Goal: Transaction & Acquisition: Download file/media

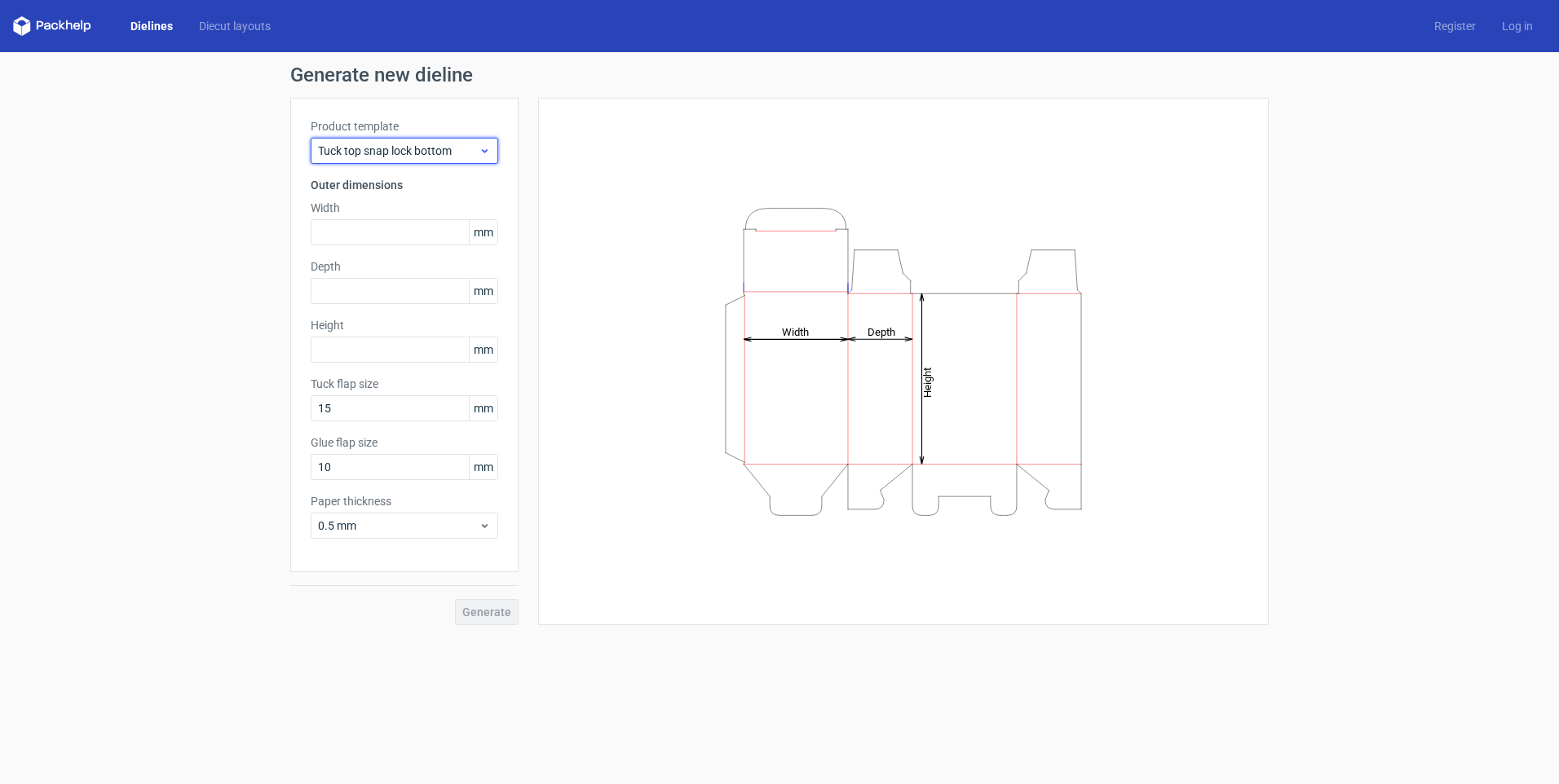
click at [414, 148] on span "Tuck top snap lock bottom" at bounding box center [398, 150] width 161 height 17
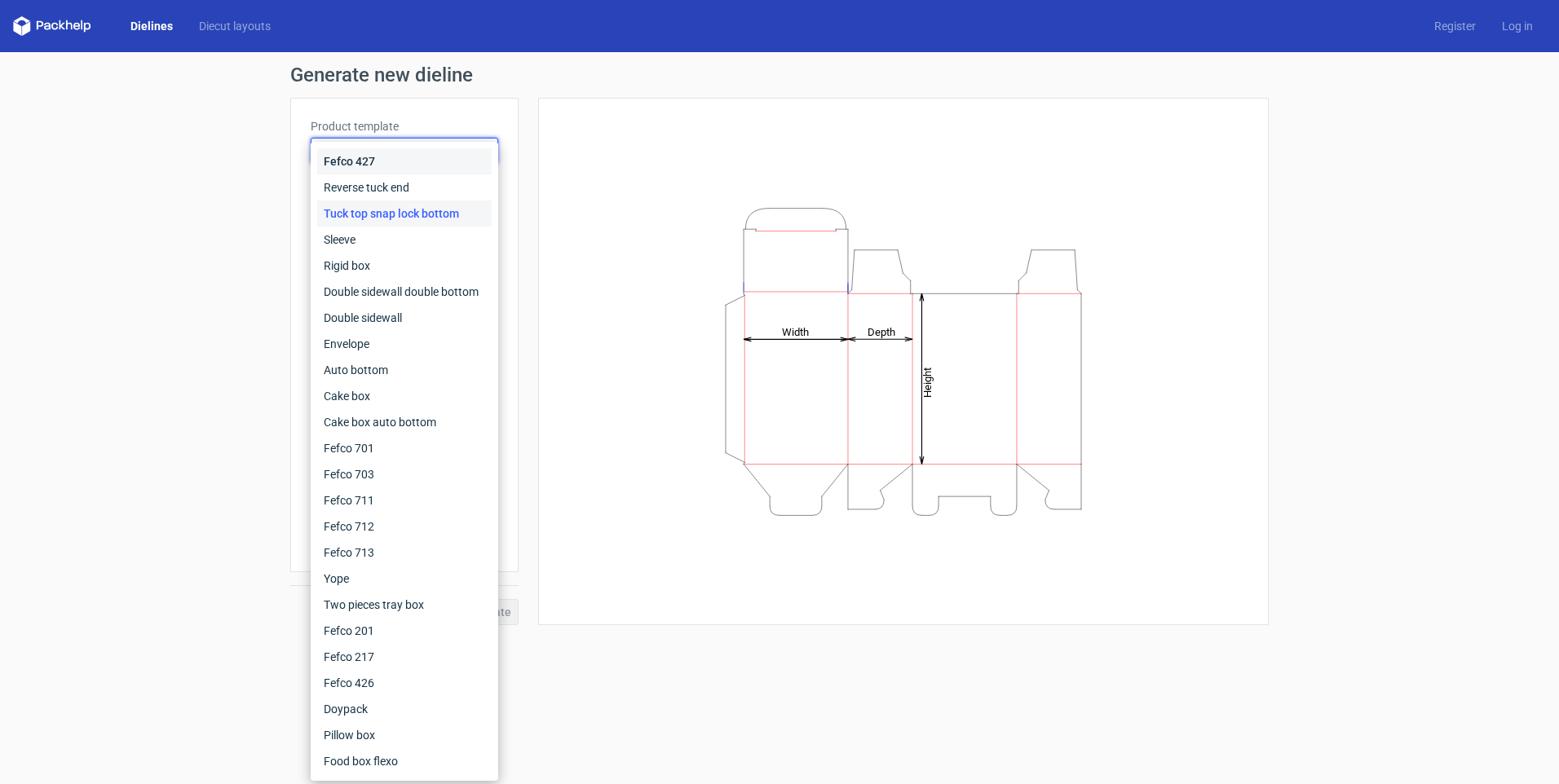
click at [375, 163] on div "Fefco 427" at bounding box center [404, 161] width 174 height 26
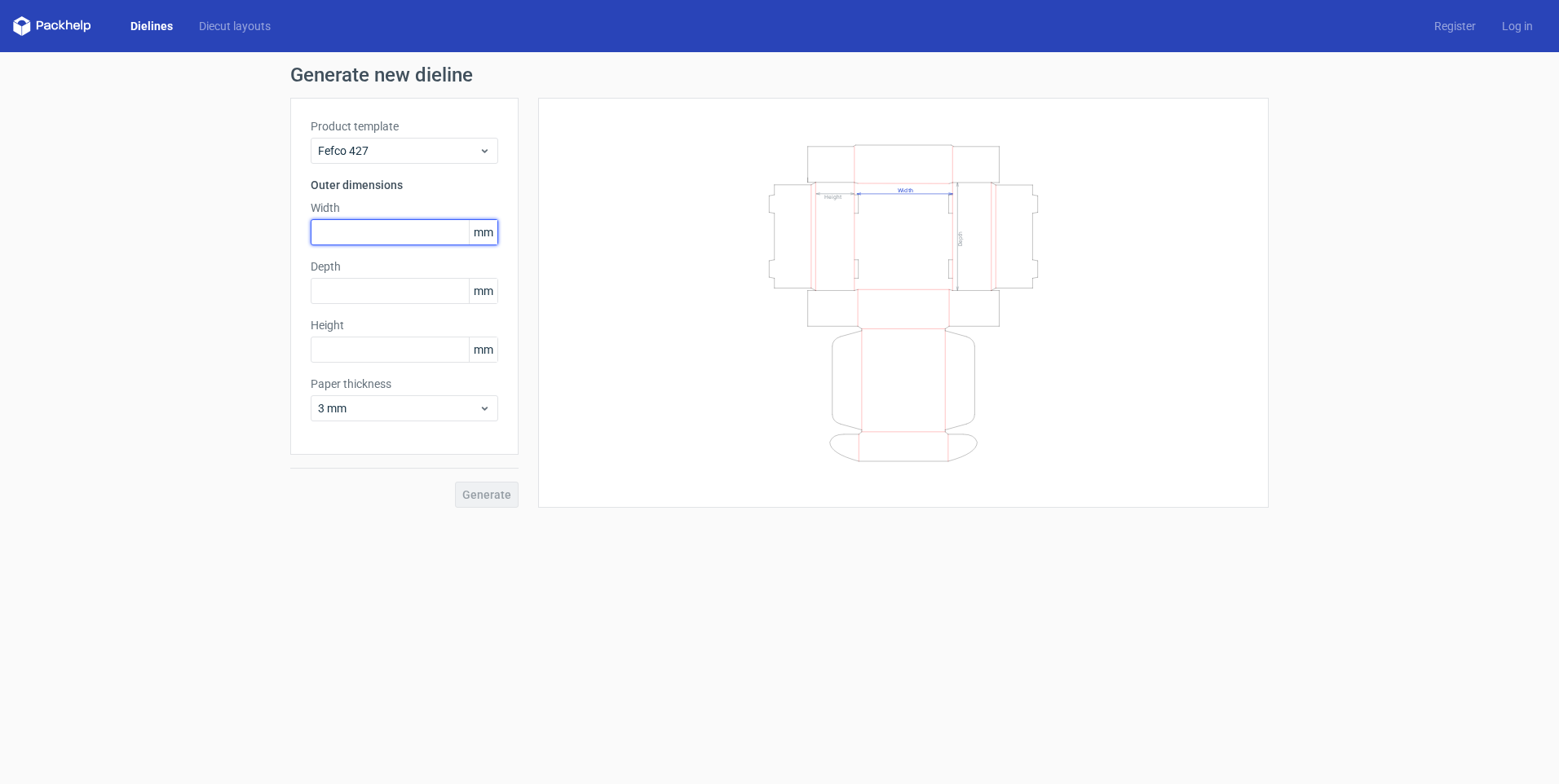
click at [336, 226] on input "text" at bounding box center [404, 232] width 188 height 26
type input "400"
click at [362, 294] on input "text" at bounding box center [404, 290] width 188 height 26
type input "210"
click at [364, 355] on input "text" at bounding box center [404, 350] width 188 height 26
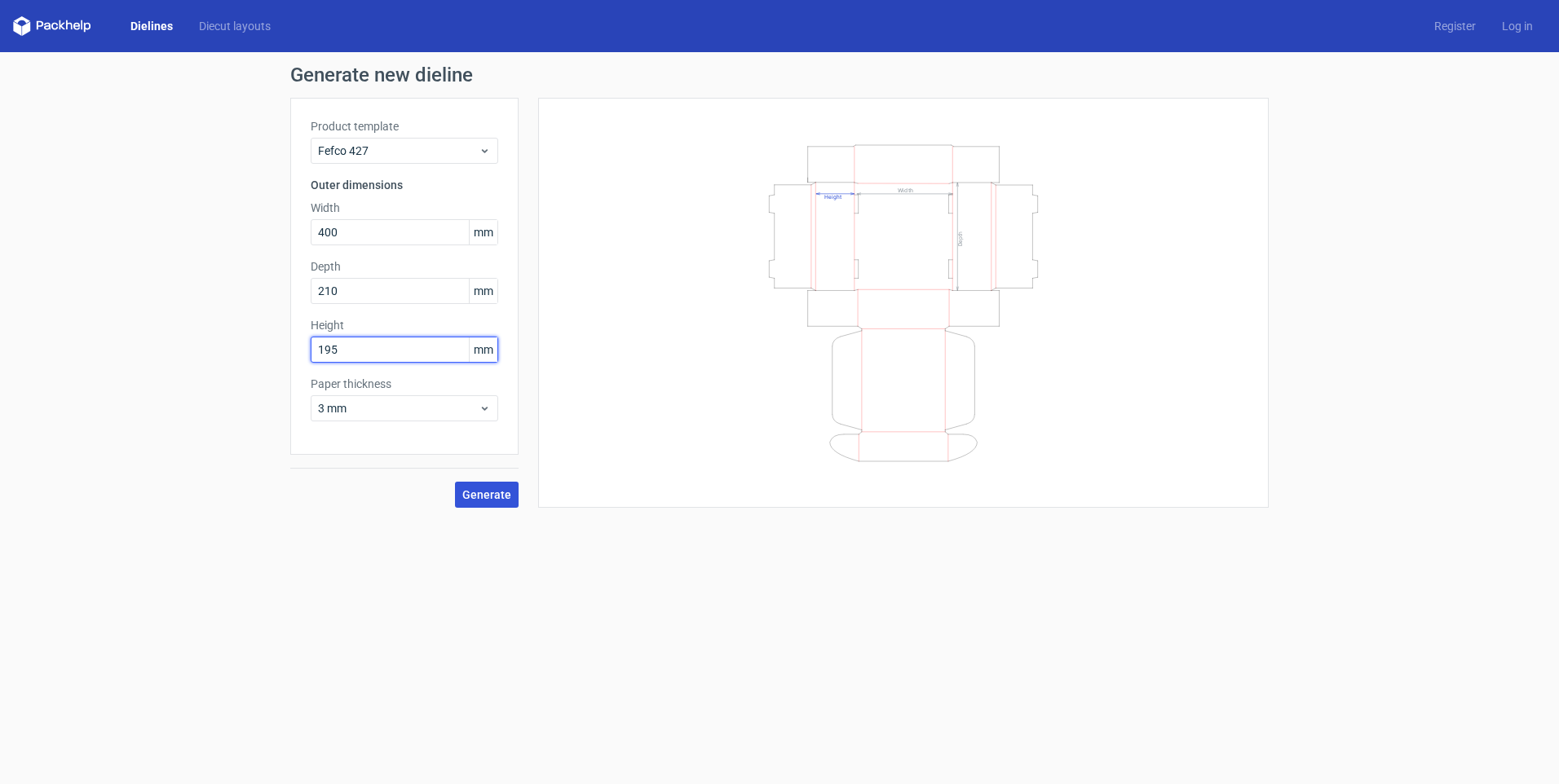
type input "195"
drag, startPoint x: 476, startPoint y: 496, endPoint x: 514, endPoint y: 503, distance: 38.6
click at [477, 496] on span "Generate" at bounding box center [487, 495] width 49 height 12
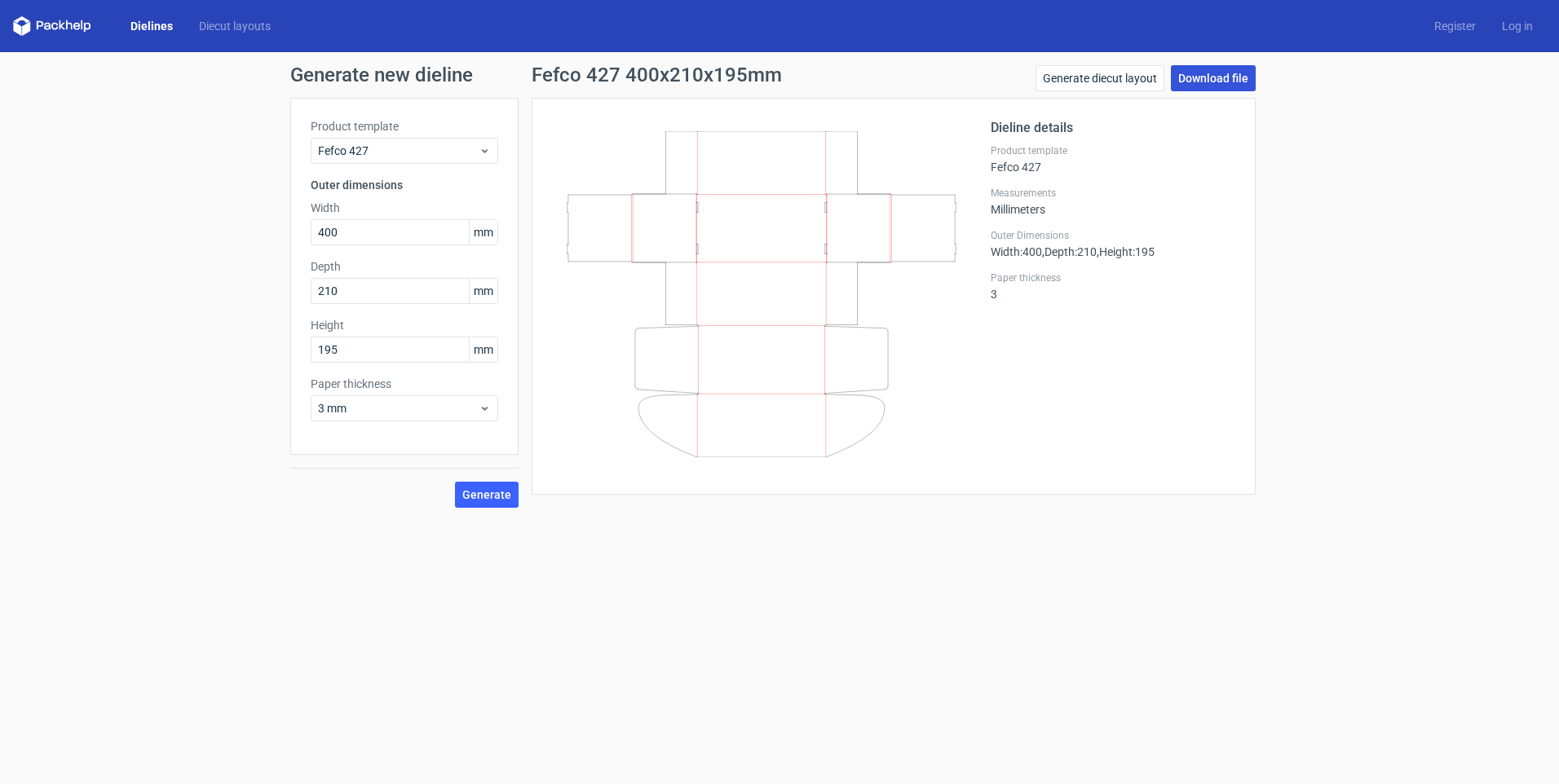
click at [1218, 79] on link "Download file" at bounding box center [1213, 78] width 85 height 26
click at [487, 496] on span "Generate" at bounding box center [487, 495] width 49 height 12
click at [482, 149] on icon at bounding box center [484, 150] width 13 height 13
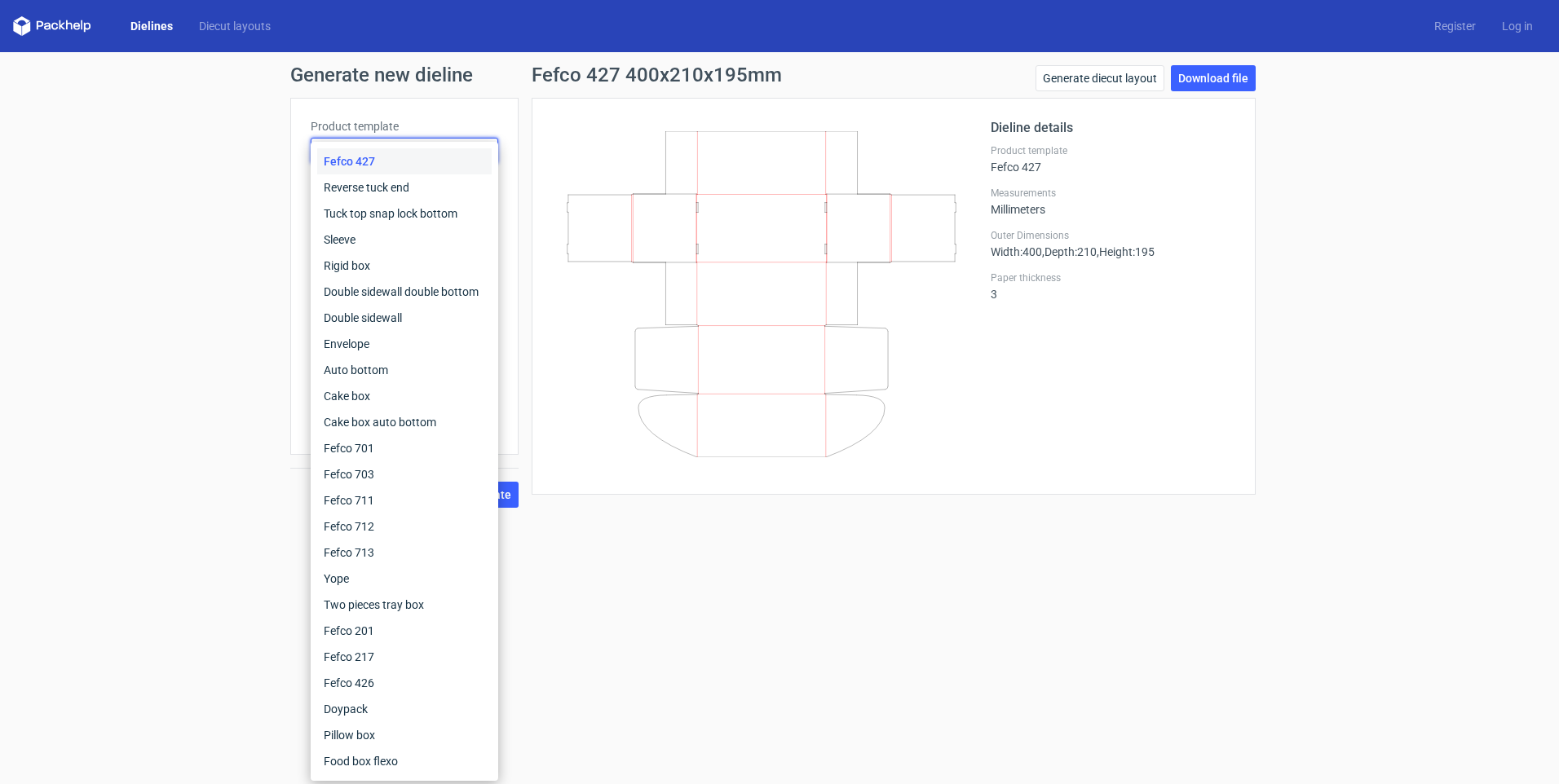
click at [482, 149] on div "Fefco 427" at bounding box center [404, 161] width 174 height 26
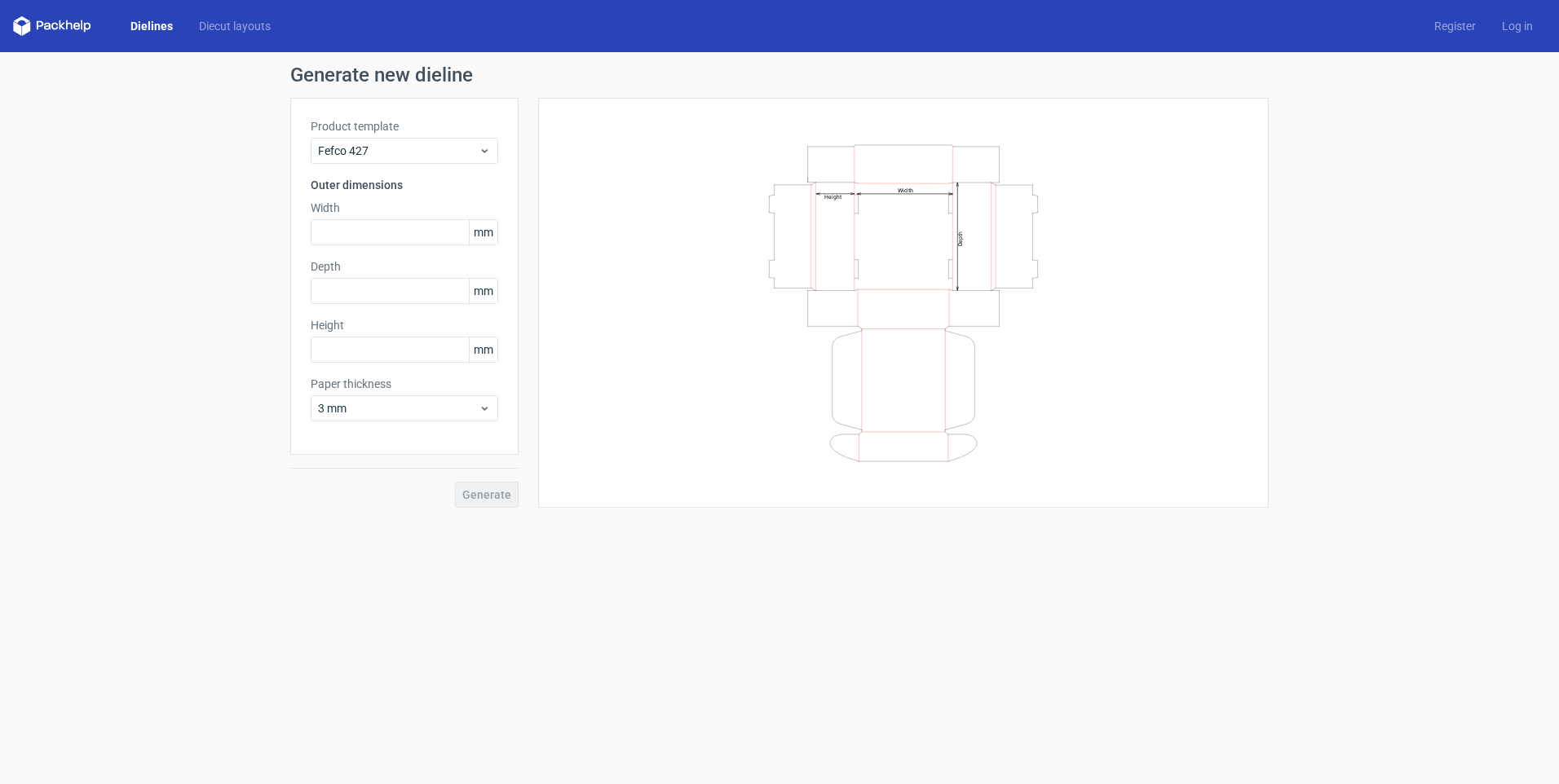
click at [488, 545] on form "Generate new dieline Product template Fefco 427 Outer dimensions Width mm Depth…" at bounding box center [780, 419] width 1559 height 732
click at [379, 228] on input "text" at bounding box center [404, 232] width 188 height 26
type input "400"
click at [373, 293] on input "text" at bounding box center [404, 290] width 188 height 26
click at [360, 235] on input "400" at bounding box center [404, 232] width 188 height 26
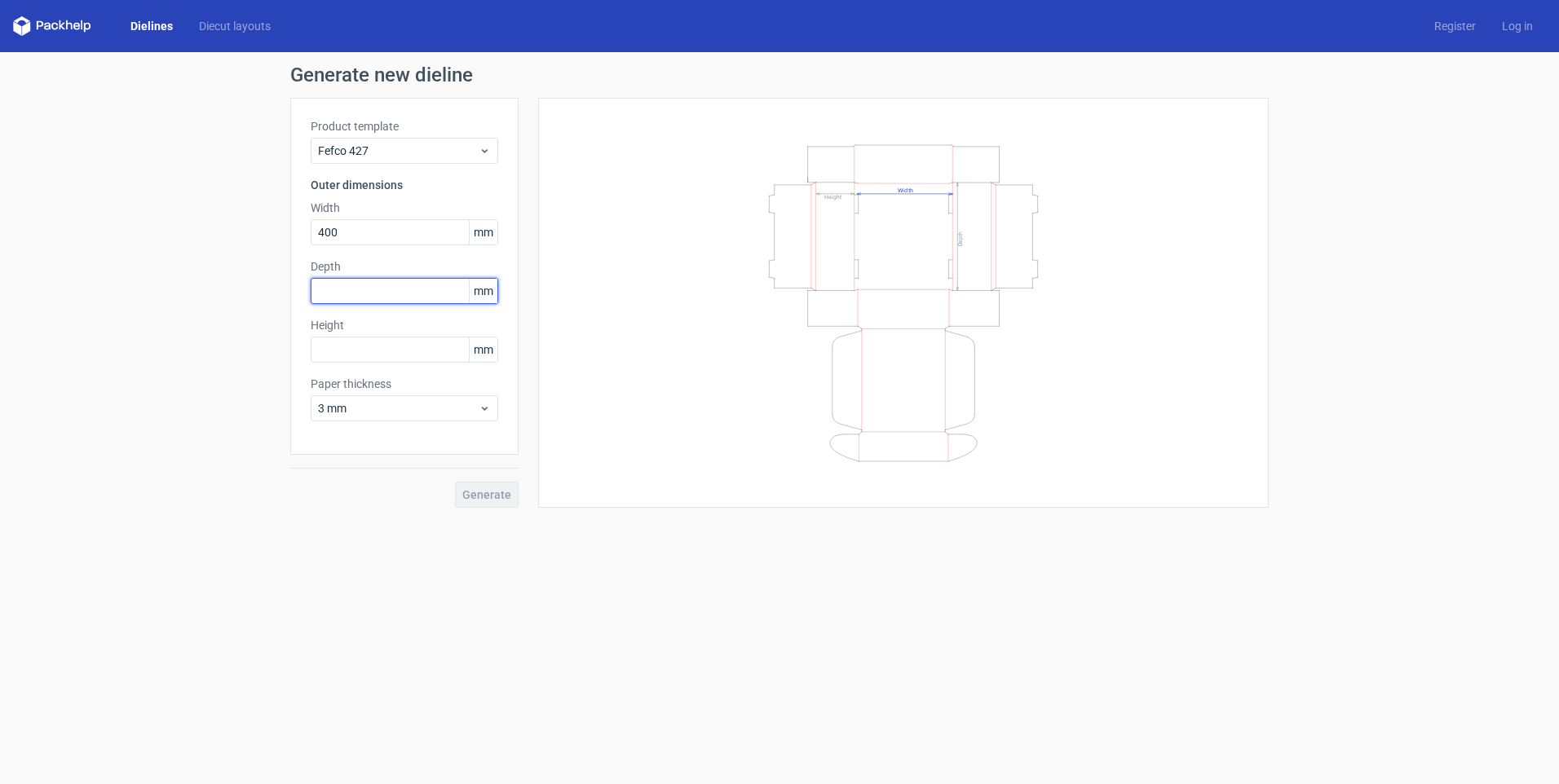
click at [360, 284] on input "text" at bounding box center [404, 290] width 188 height 26
type input "210"
click at [378, 353] on input "text" at bounding box center [404, 350] width 188 height 26
type input "195"
click at [479, 493] on span "Generate" at bounding box center [487, 495] width 49 height 12
